Goal: Navigation & Orientation: Understand site structure

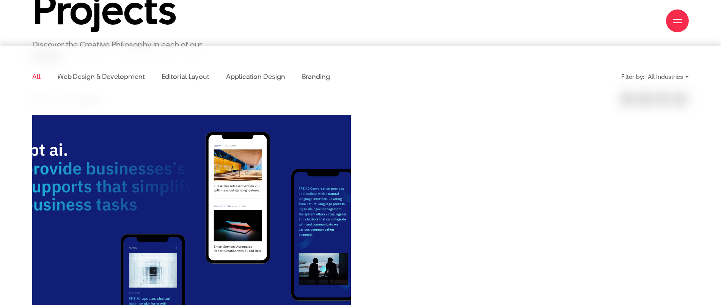
scroll to position [226, 0]
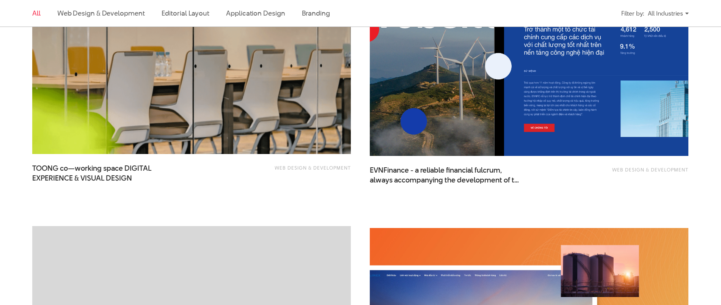
scroll to position [948, 0]
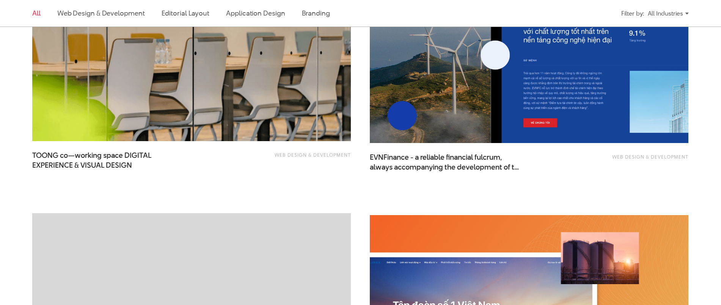
click at [424, 107] on img at bounding box center [529, 36] width 351 height 235
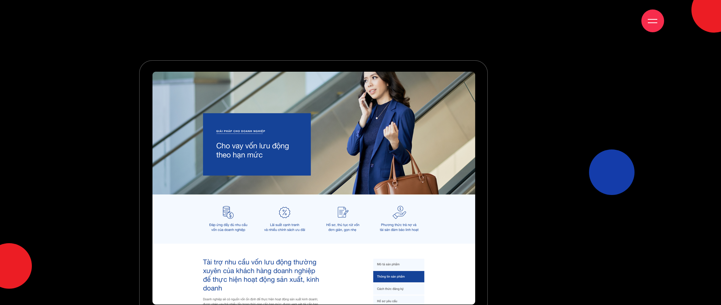
scroll to position [389, 0]
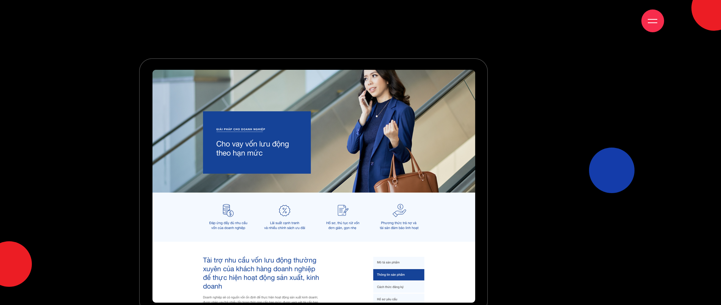
click at [534, 131] on div at bounding box center [360, 185] width 443 height 255
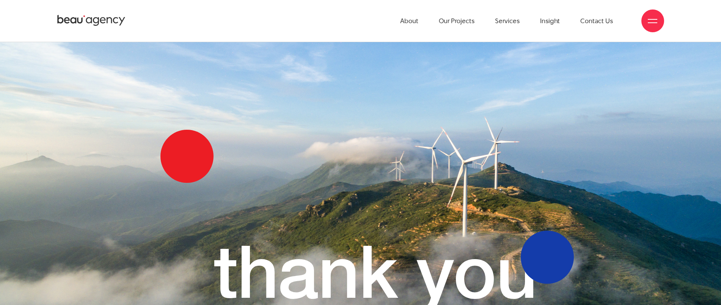
scroll to position [6958, 0]
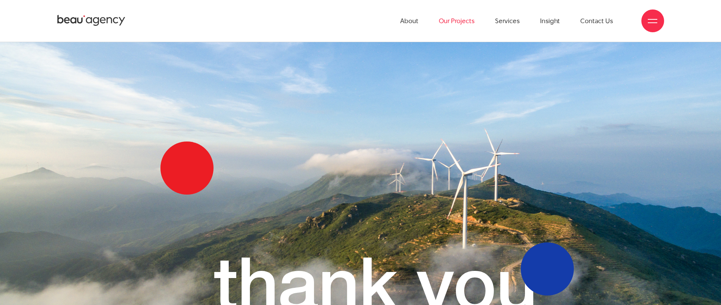
click at [472, 20] on link "Our Projects" at bounding box center [457, 21] width 36 height 42
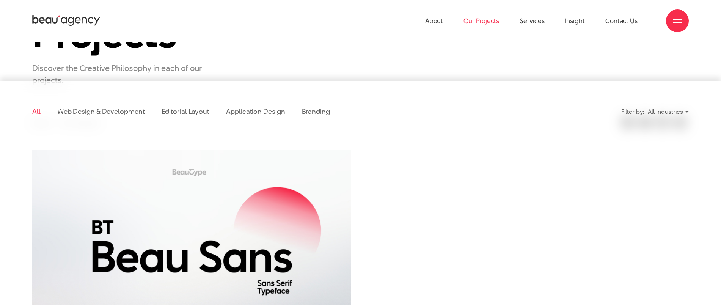
scroll to position [153, 0]
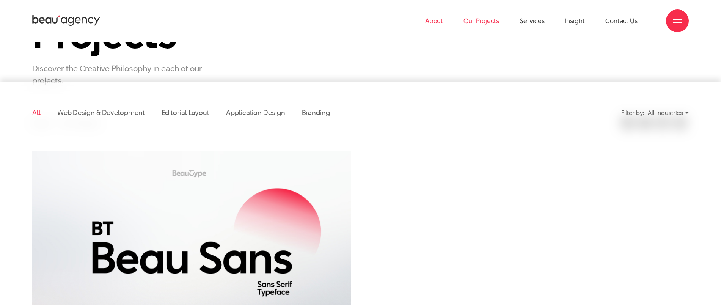
click at [437, 27] on link "About" at bounding box center [434, 21] width 18 height 42
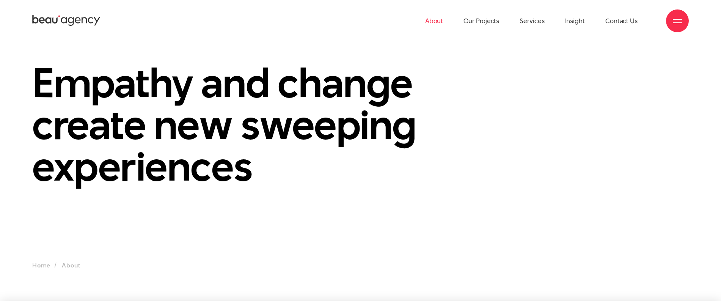
click at [436, 18] on link "About" at bounding box center [434, 21] width 18 height 42
click at [63, 25] on icon at bounding box center [66, 20] width 68 height 13
